Goal: Task Accomplishment & Management: Manage account settings

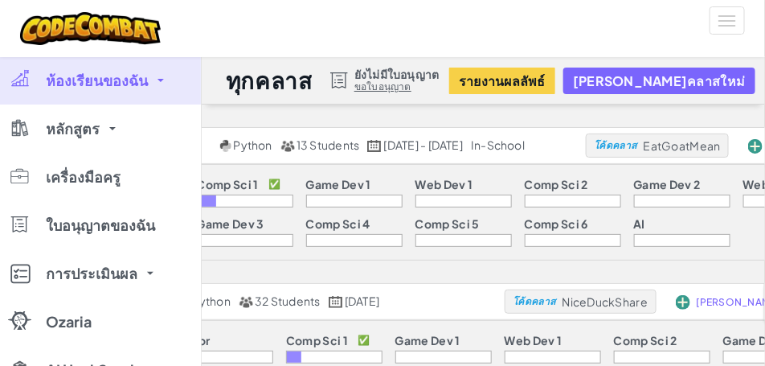
click at [640, 224] on div "Junior Comp Sci 1 ✅ Game Dev 1 Web Dev 1 Comp Sci 2 Game Dev 2 Web Dev 2 Comp S…" at bounding box center [510, 212] width 874 height 95
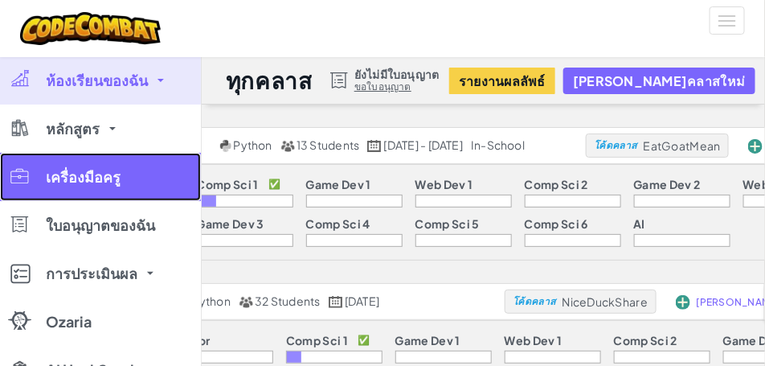
click at [92, 175] on span "เครื่องมือครู" at bounding box center [83, 177] width 75 height 14
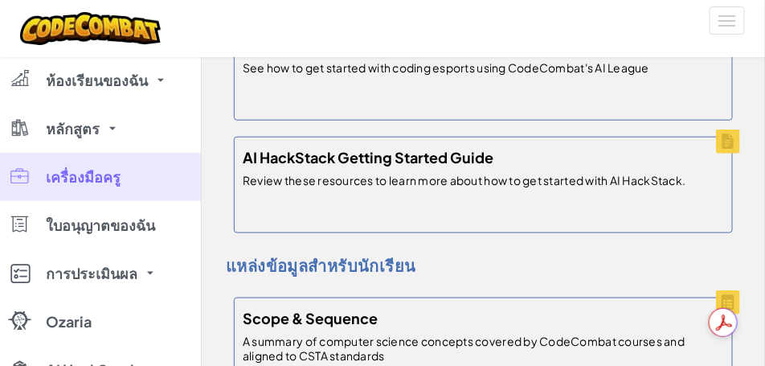
scroll to position [402, 0]
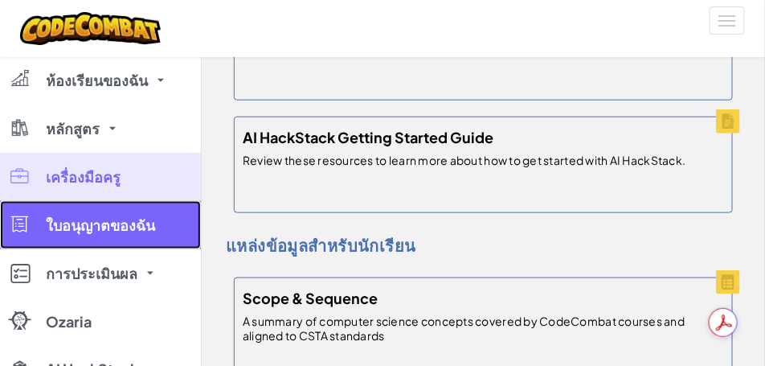
click at [125, 228] on span "ใบอนุญาตของฉัน" at bounding box center [100, 225] width 109 height 14
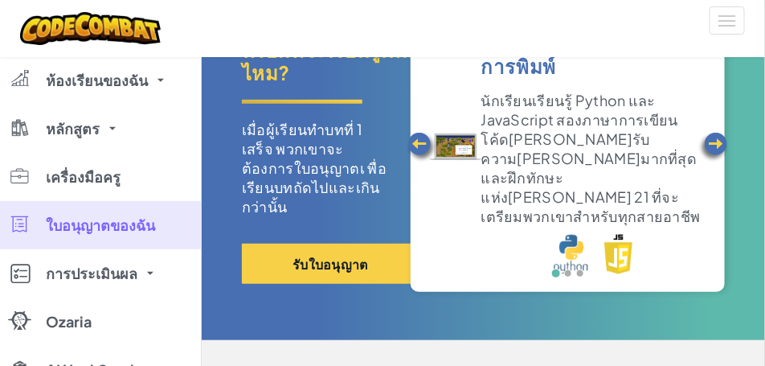
scroll to position [161, 0]
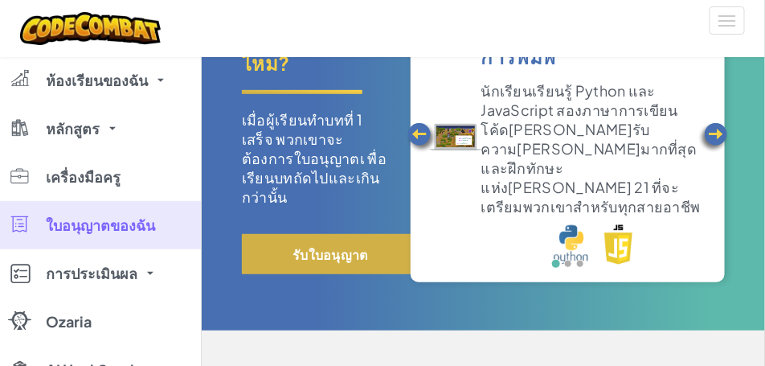
click at [338, 234] on button "รับใบอนุญาต" at bounding box center [330, 254] width 177 height 40
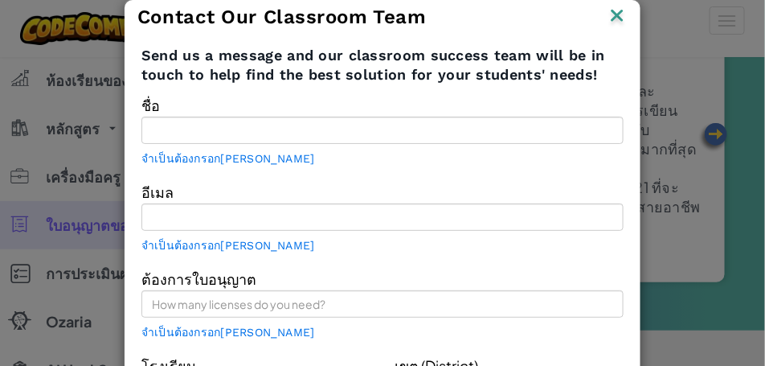
type input "นาย[PERSON_NAME] เผียน[PERSON_NAME]"
type input "[EMAIL_ADDRESS][DOMAIN_NAME]"
type input "โรงเรียนบ้านนา"
type input "สพป.นครราชสีมาเขต 5"
type input "Teacher"
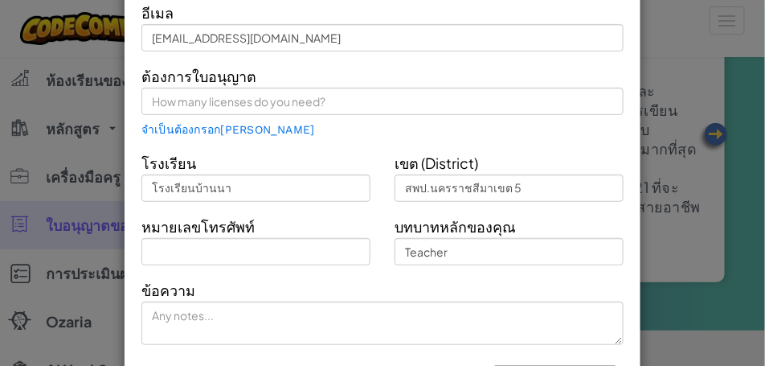
scroll to position [220, 0]
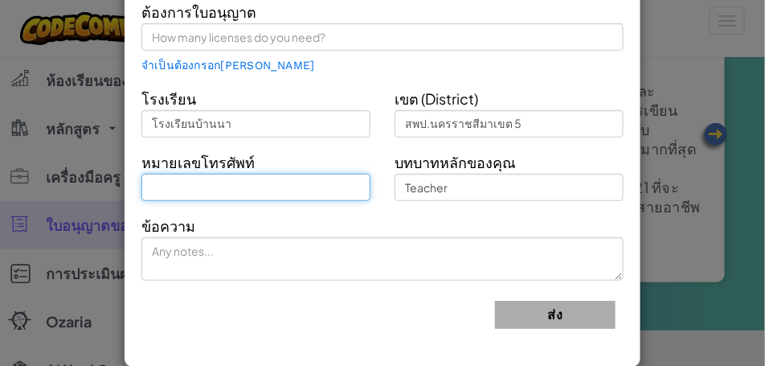
click at [304, 192] on input "text" at bounding box center [255, 187] width 229 height 27
type input "0836022601"
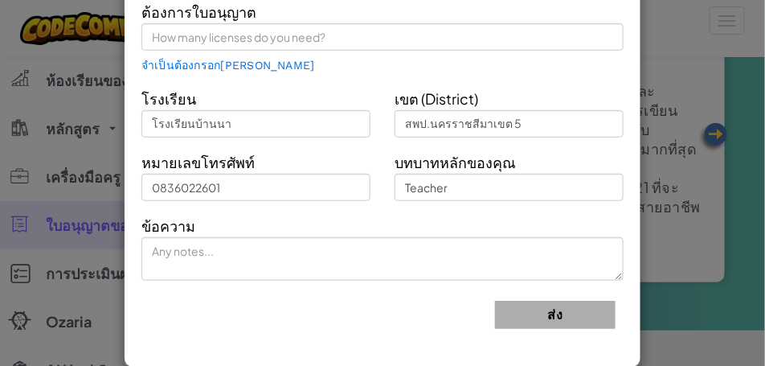
click at [306, 227] on div "ข้อความ" at bounding box center [382, 247] width 506 height 68
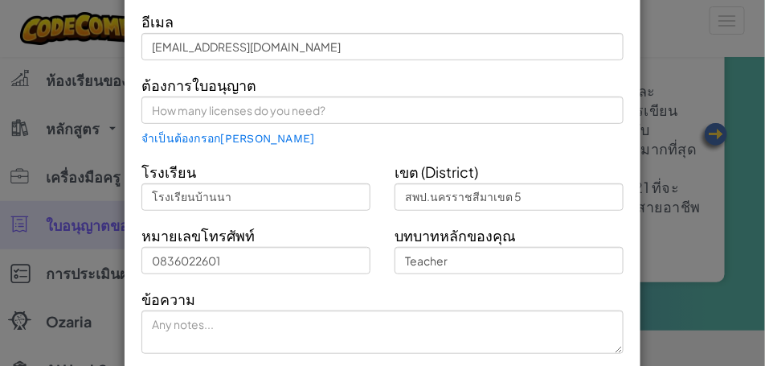
scroll to position [140, 0]
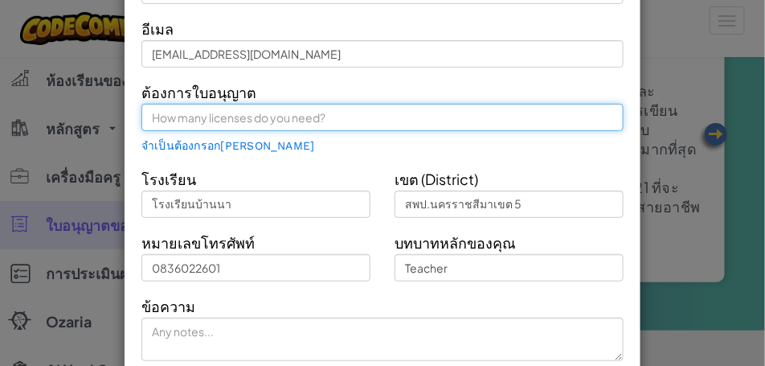
click at [340, 120] on input "text" at bounding box center [382, 117] width 482 height 27
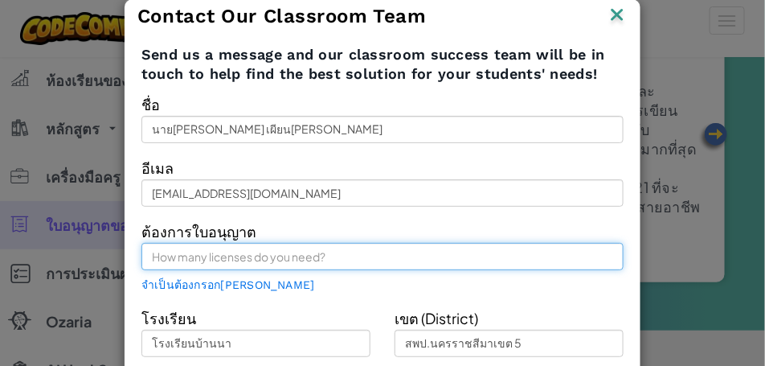
scroll to position [0, 0]
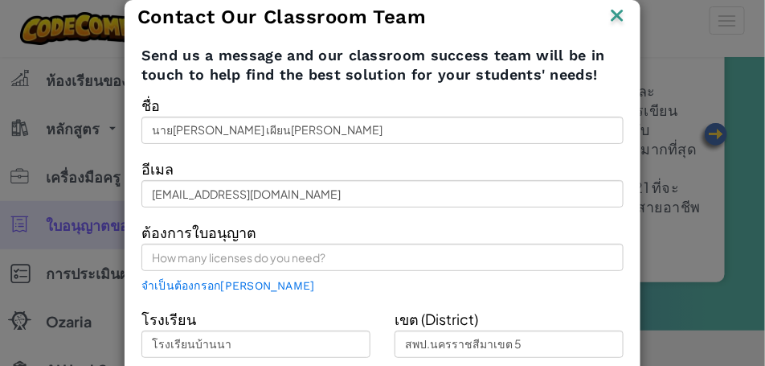
click at [608, 15] on img at bounding box center [617, 17] width 21 height 24
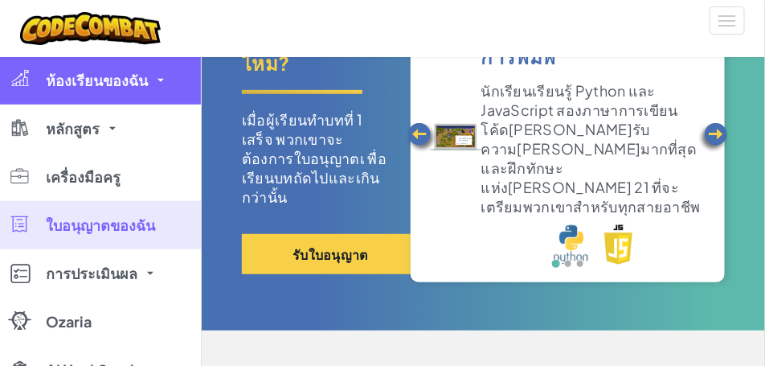
click at [168, 80] on link "ห้องเรียนของฉัน" at bounding box center [100, 80] width 201 height 48
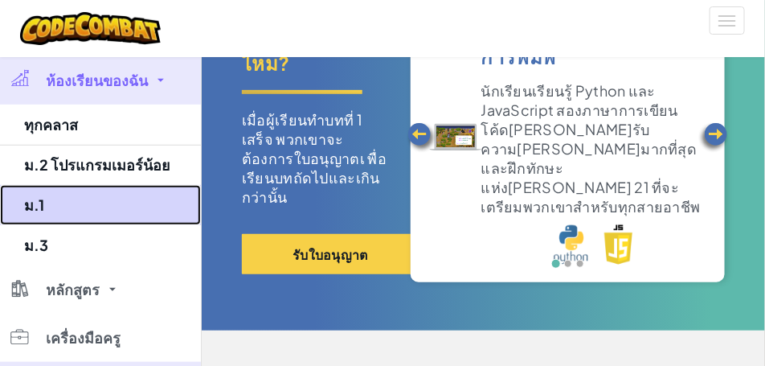
click at [34, 203] on link "ม.1" at bounding box center [100, 205] width 201 height 40
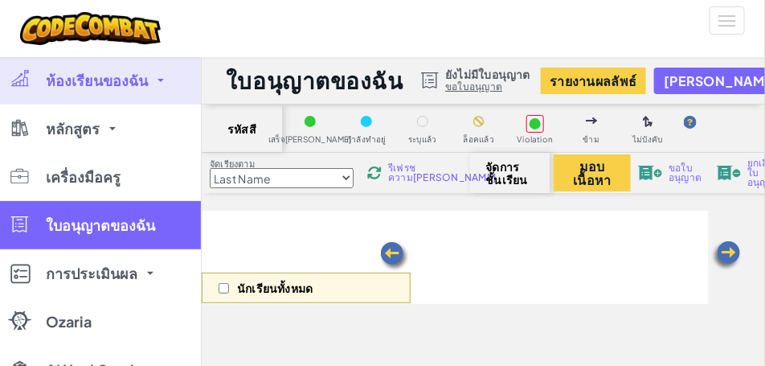
select select "560f1a9f22961295f9427742"
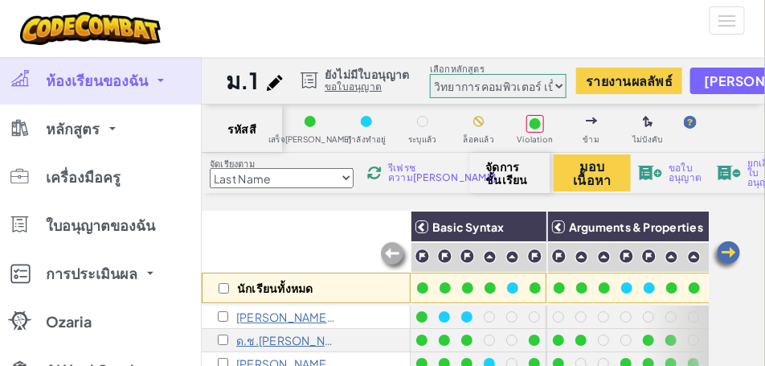
click at [325, 183] on select "Last Name first Name Progress (High to Low) Progress (Low to Hight)" at bounding box center [282, 178] width 144 height 20
select select "first Name"
click at [210, 168] on select "Last Name first Name Progress (High to Low) Progress (Low to Hight)" at bounding box center [282, 178] width 144 height 20
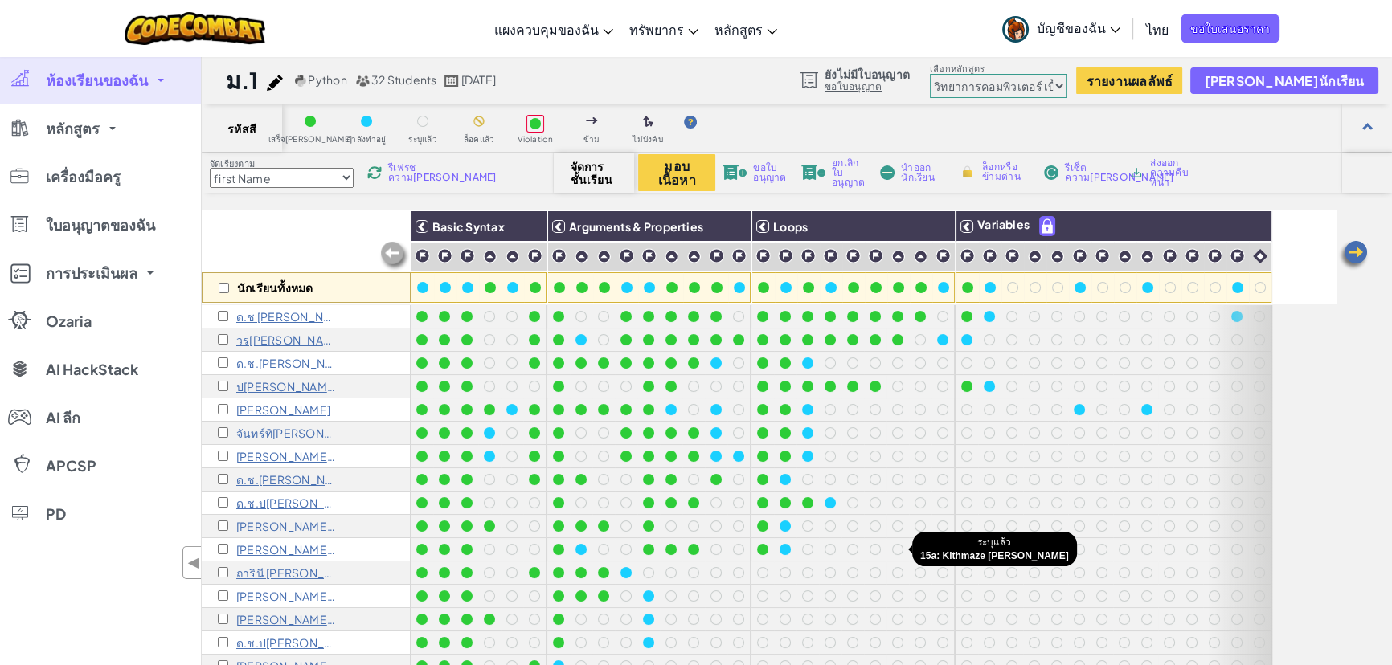
drag, startPoint x: 738, startPoint y: 1, endPoint x: 897, endPoint y: 558, distance: 579.2
click at [764, 365] on div at bounding box center [897, 549] width 23 height 23
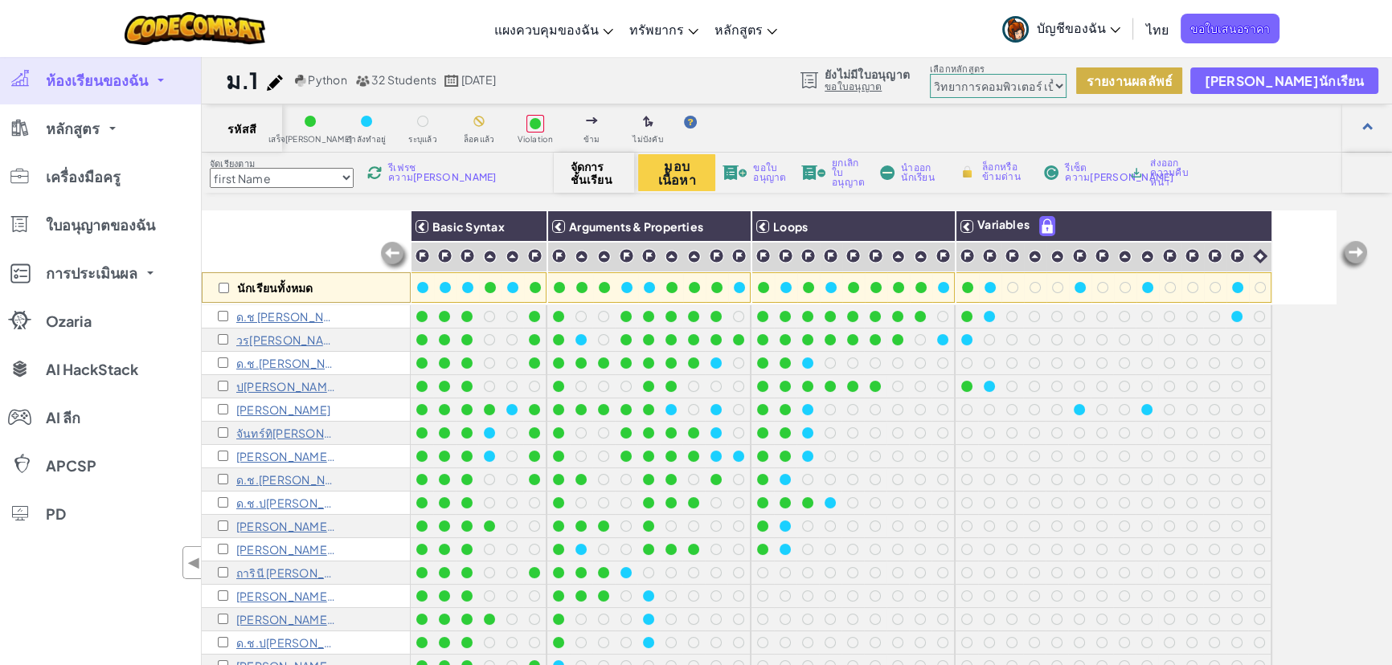
click at [764, 73] on button "รายงานผลลัพธ์" at bounding box center [1129, 81] width 106 height 27
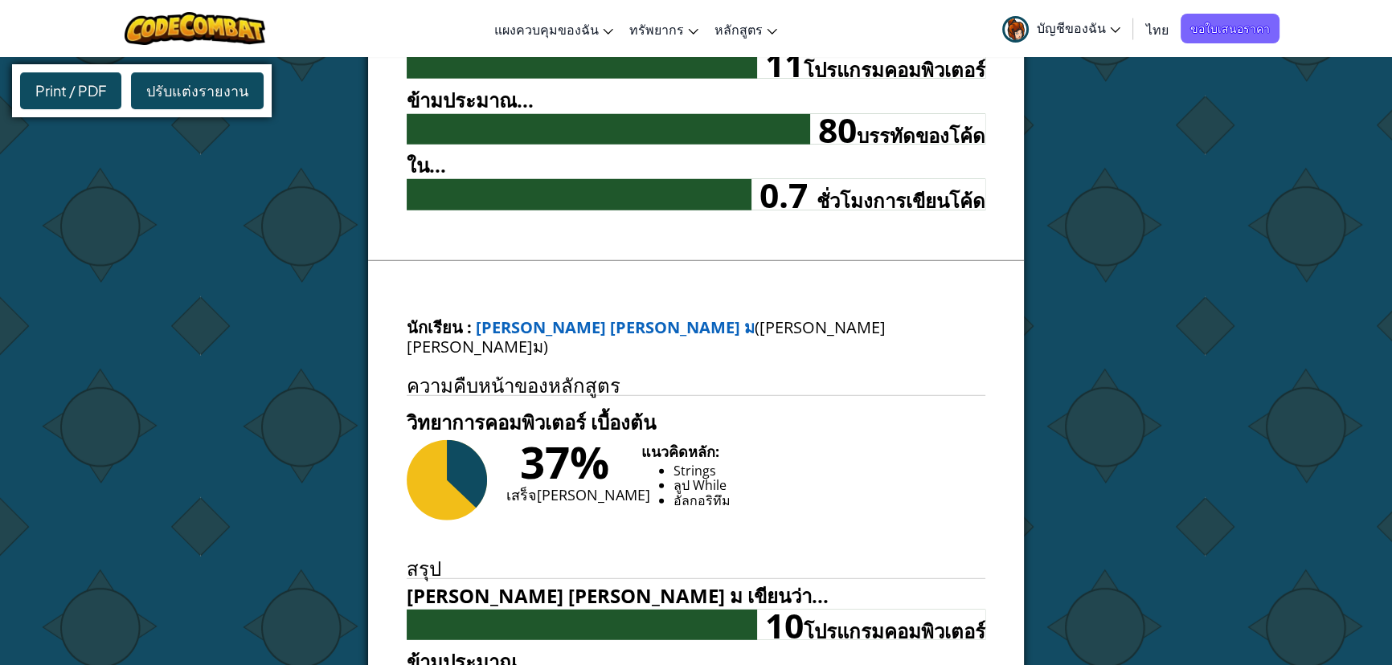
scroll to position [5698, 0]
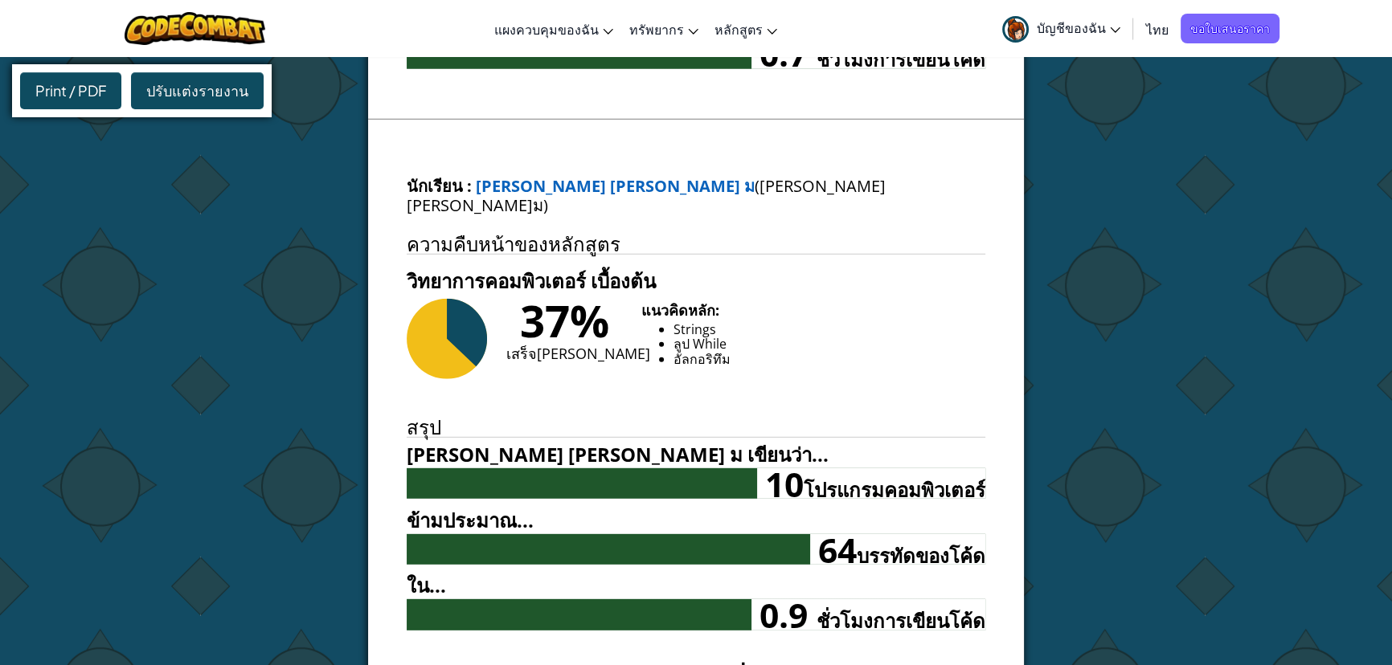
click at [96, 92] on div "Print / PDF" at bounding box center [70, 90] width 101 height 37
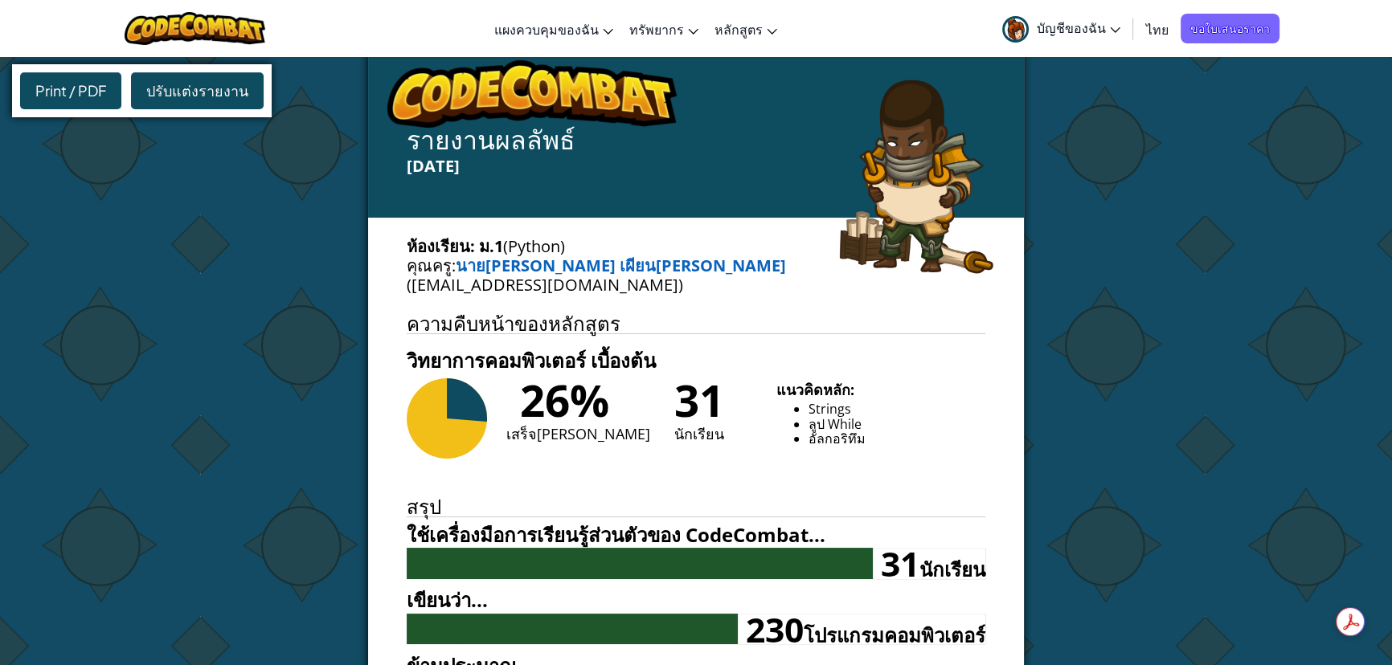
scroll to position [0, 0]
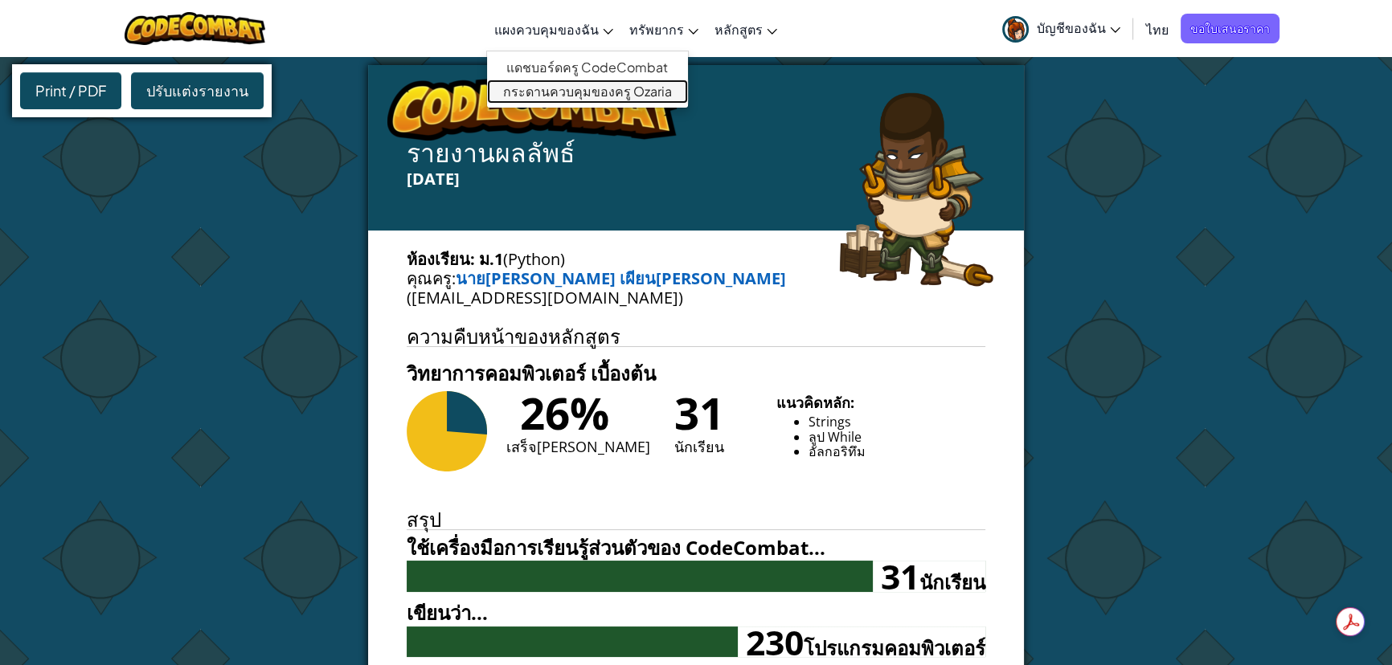
click at [629, 93] on link "กระดานควบคุมของครู Ozaria" at bounding box center [587, 92] width 201 height 24
